Goal: Use online tool/utility

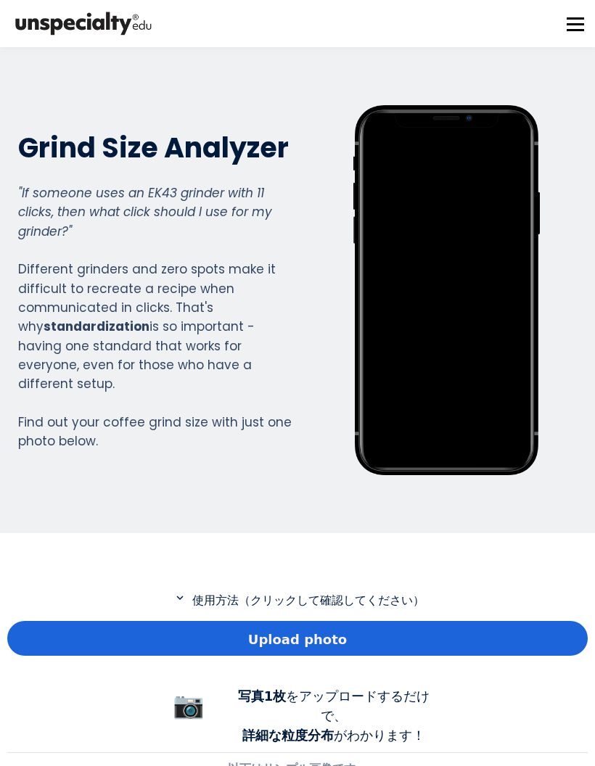
scroll to position [1074, 580]
click at [510, 623] on div "Upload photo" at bounding box center [297, 638] width 580 height 35
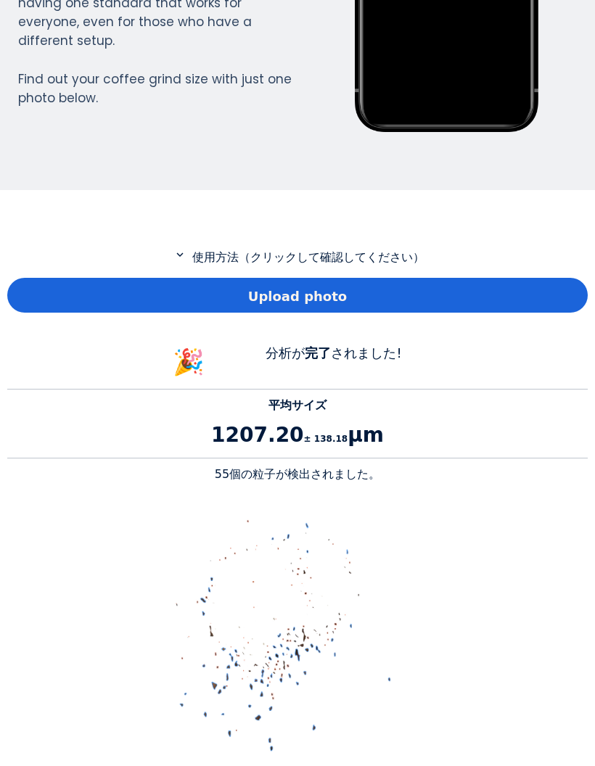
scroll to position [347, 0]
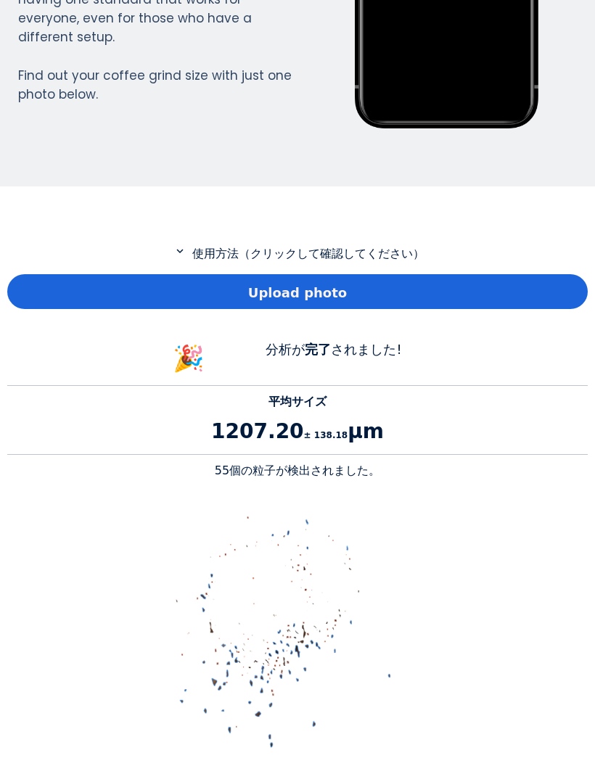
click at [525, 284] on div "Upload photo" at bounding box center [297, 291] width 580 height 35
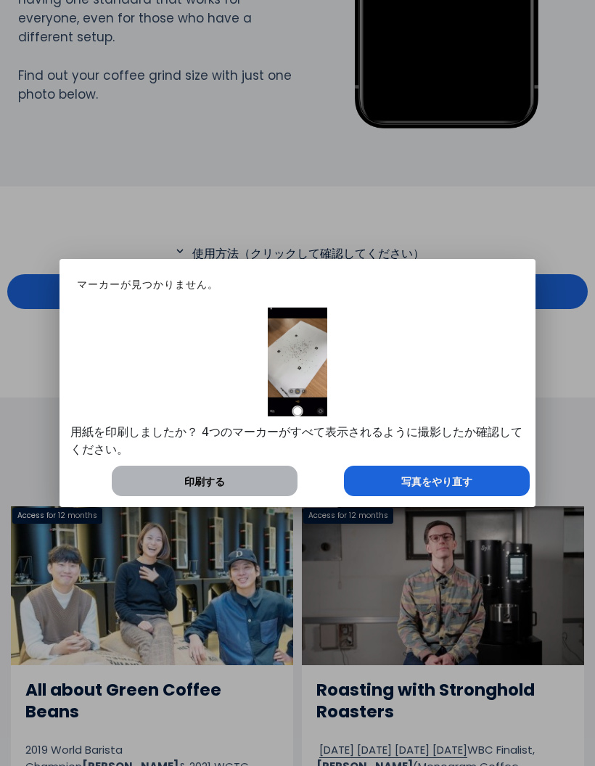
click at [476, 478] on div "写真をやり直す" at bounding box center [437, 481] width 186 height 30
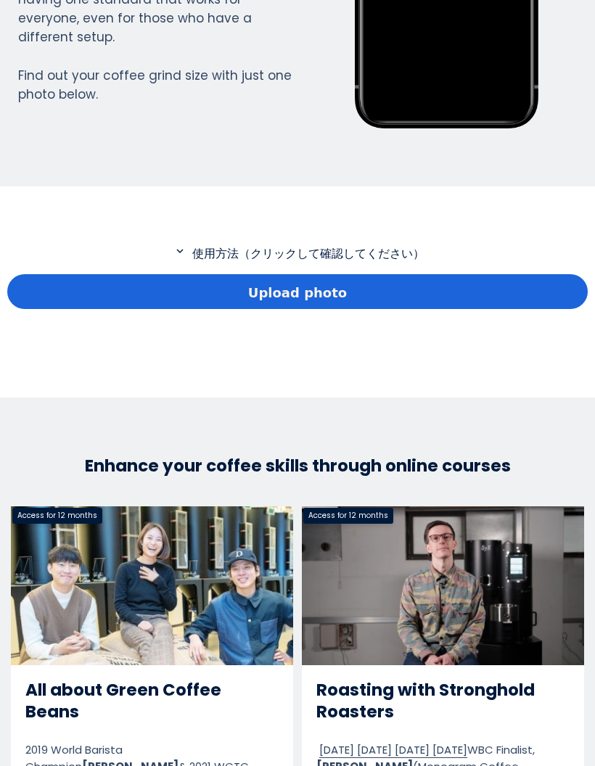
click at [536, 288] on div "Upload photo" at bounding box center [297, 291] width 580 height 35
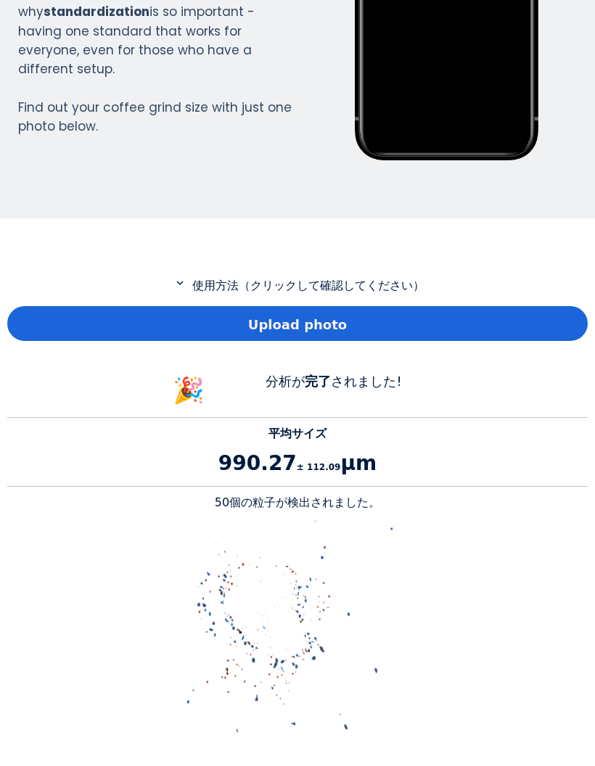
scroll to position [319, 0]
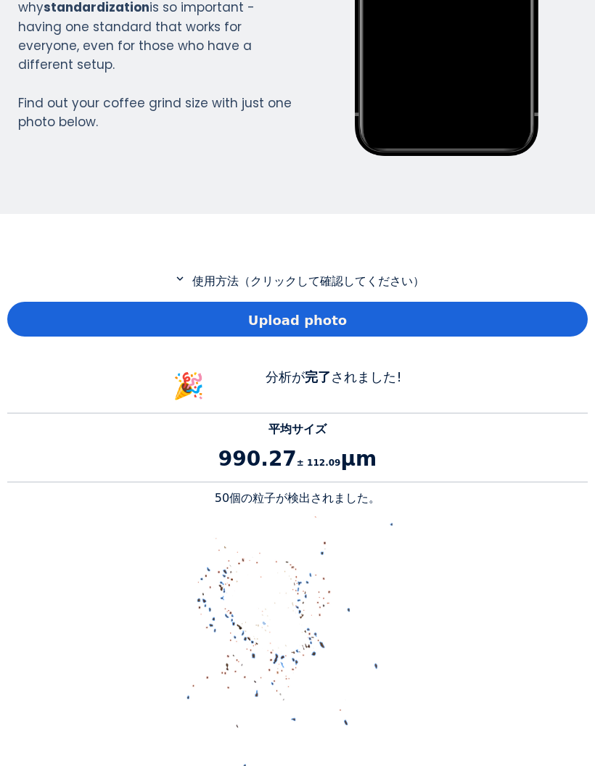
click at [152, 313] on div "Upload photo" at bounding box center [297, 319] width 580 height 35
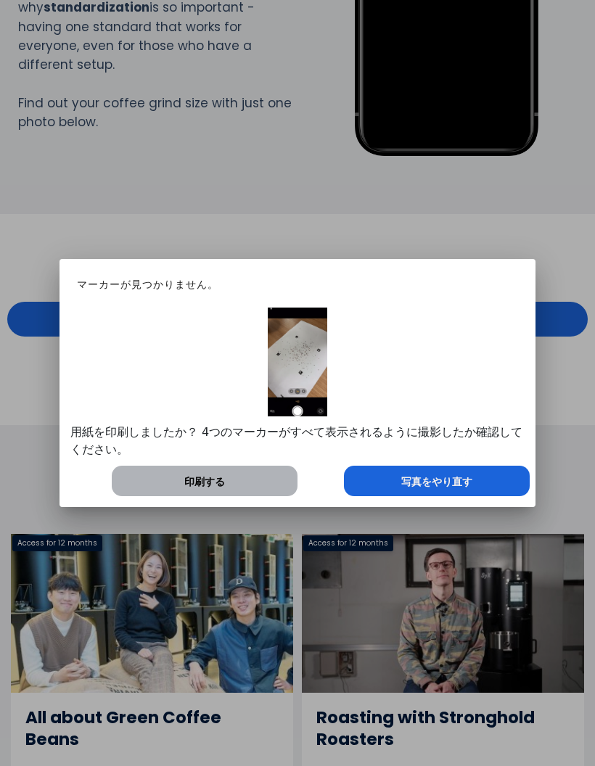
click at [496, 491] on div "写真をやり直す" at bounding box center [437, 481] width 186 height 30
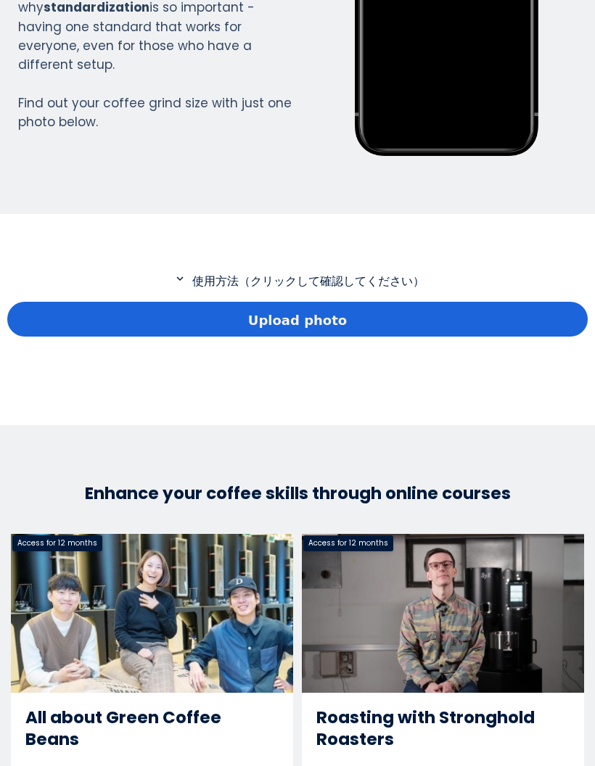
click at [519, 285] on p "expand_more 使用方法（クリックして確認してください）" at bounding box center [297, 281] width 580 height 18
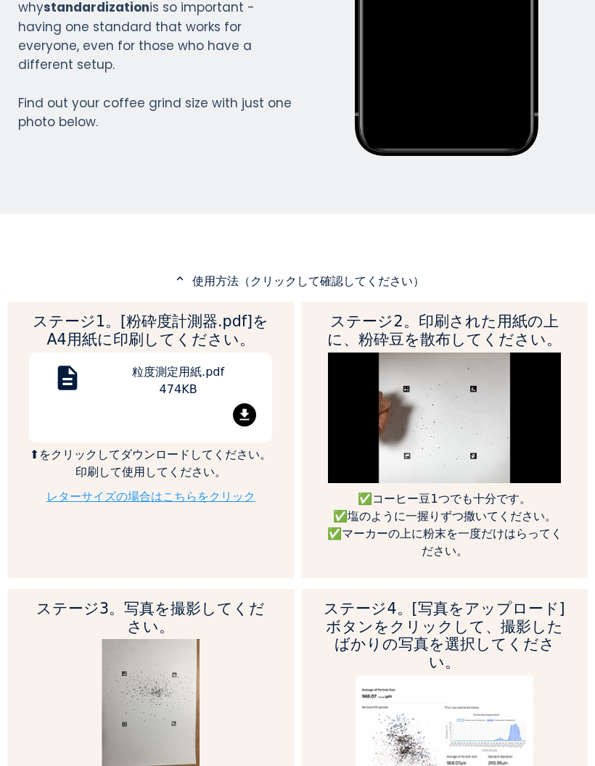
click at [527, 318] on h2 "ステージ2。印刷された用紙の上に、粉砕豆を散布してください。" at bounding box center [444, 331] width 243 height 36
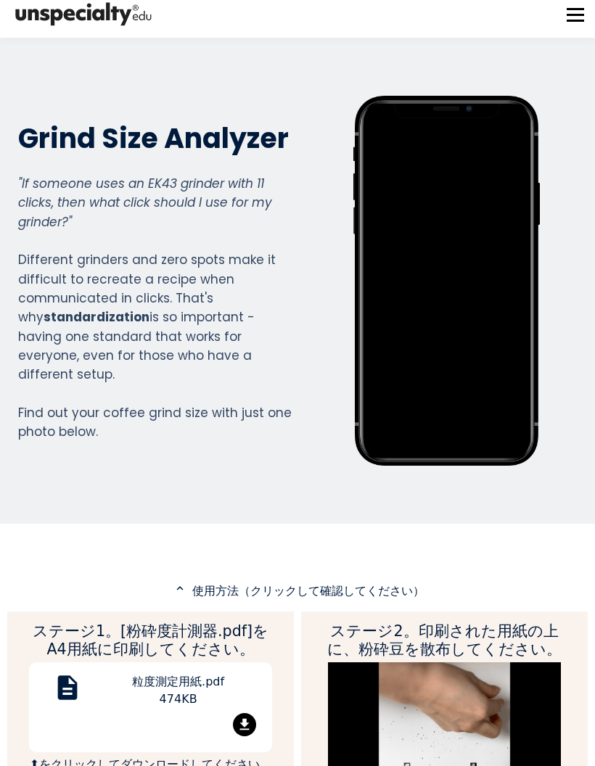
scroll to position [0, 0]
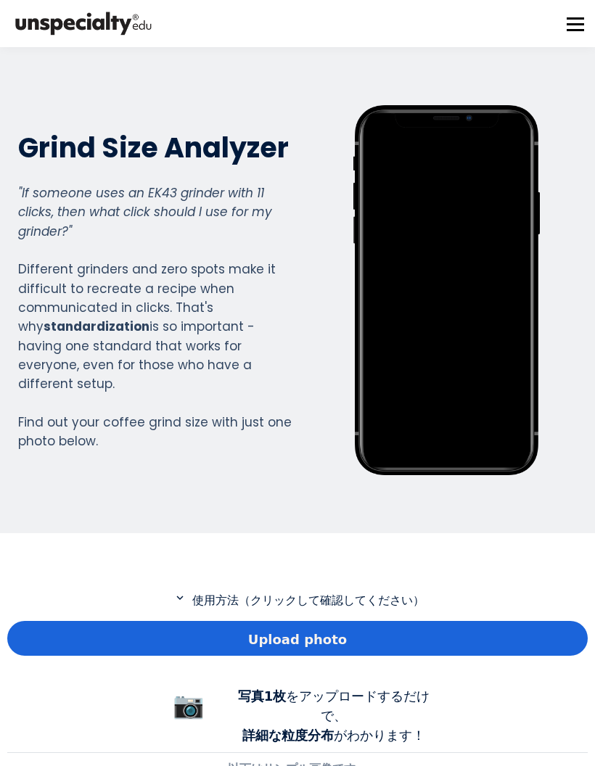
scroll to position [1074, 580]
click at [526, 637] on div "Upload photo" at bounding box center [297, 638] width 580 height 35
click at [545, 637] on div "Upload photo" at bounding box center [297, 638] width 580 height 35
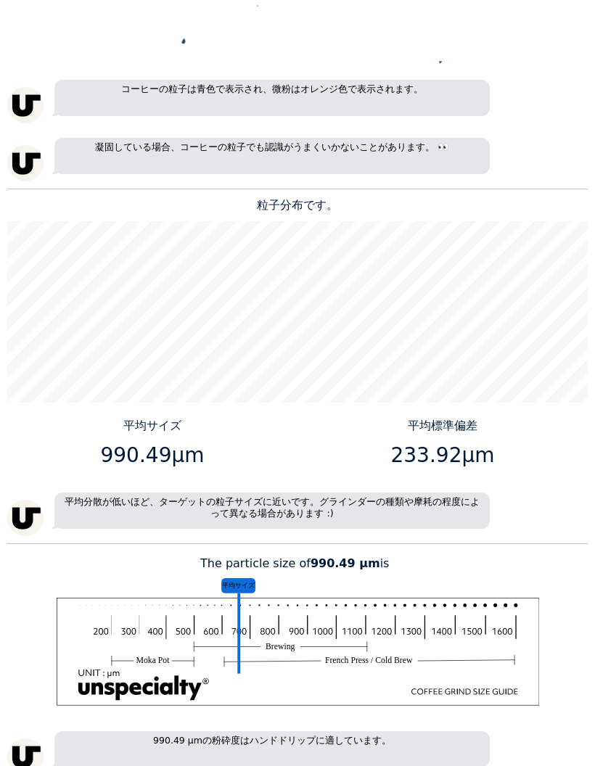
scroll to position [1059, 0]
